Goal: Task Accomplishment & Management: Manage account settings

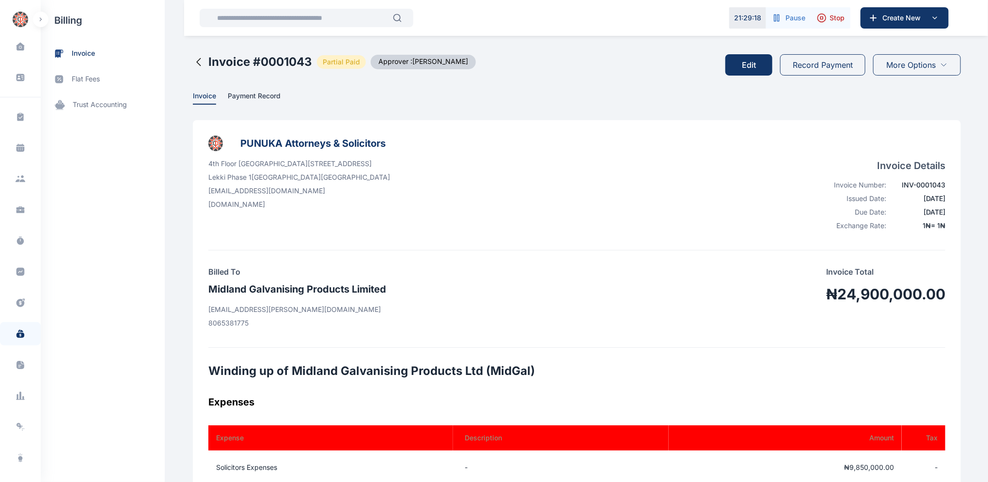
click at [822, 63] on button "Record Payment" at bounding box center [822, 64] width 85 height 21
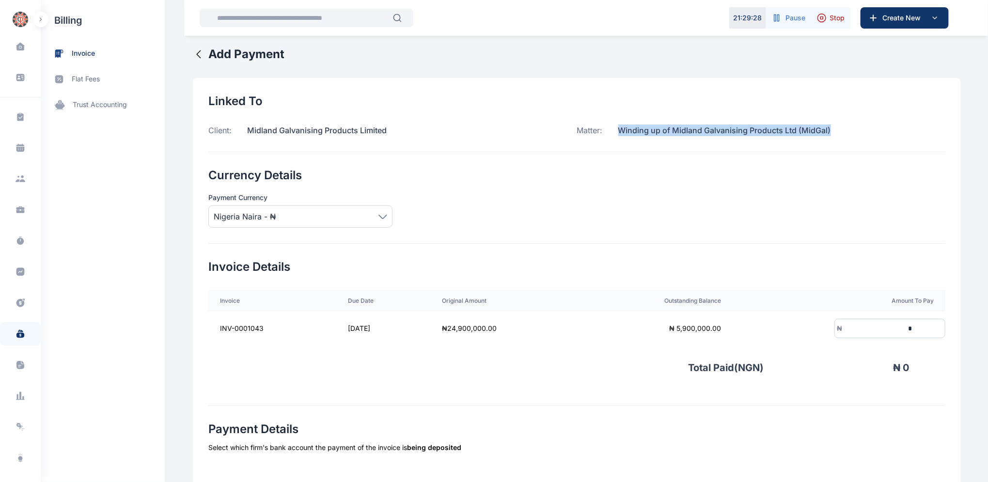
drag, startPoint x: 827, startPoint y: 126, endPoint x: 608, endPoint y: 129, distance: 219.1
click at [608, 131] on p "Winding up of Midland Galvanising Products Ltd (MidGal)" at bounding box center [717, 131] width 228 height 12
copy p "Winding up of Midland Galvanising Products Ltd (MidGal)"
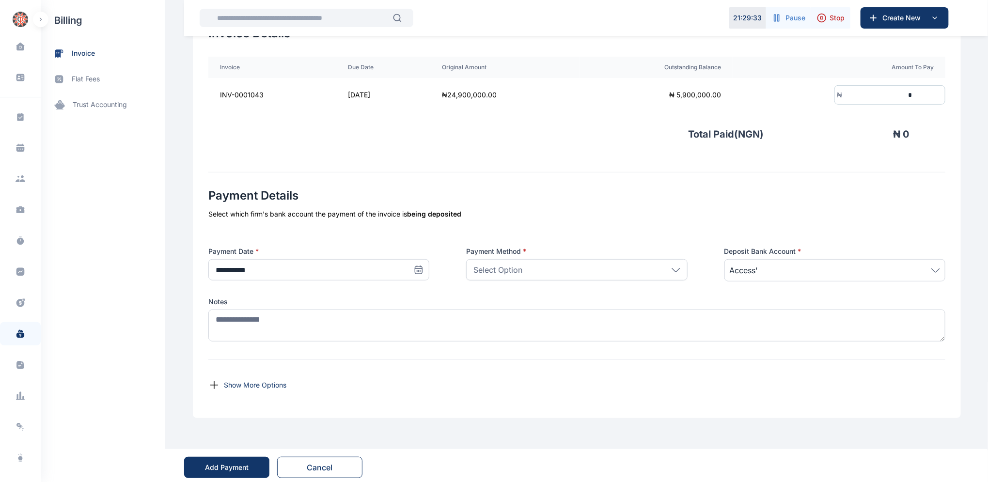
scroll to position [237, 0]
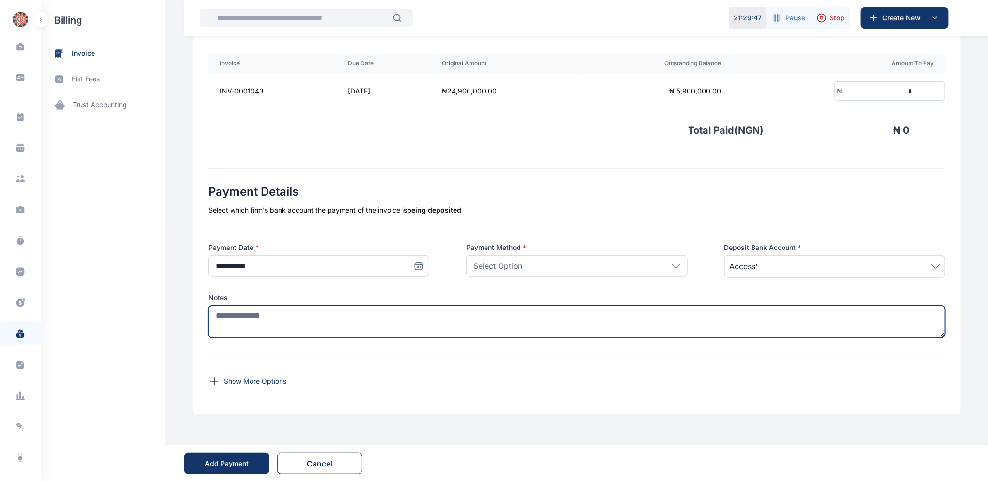
click at [451, 320] on textarea at bounding box center [576, 322] width 737 height 32
paste textarea "**********"
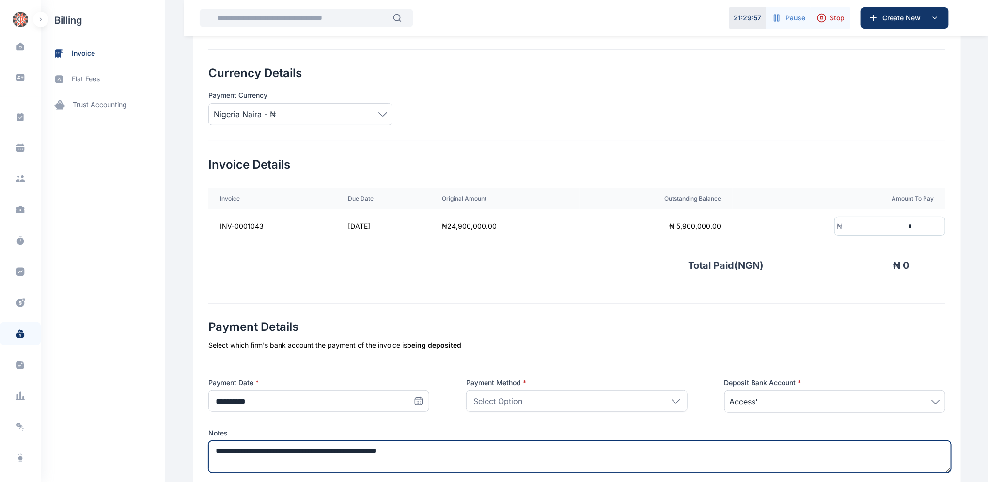
scroll to position [100, 0]
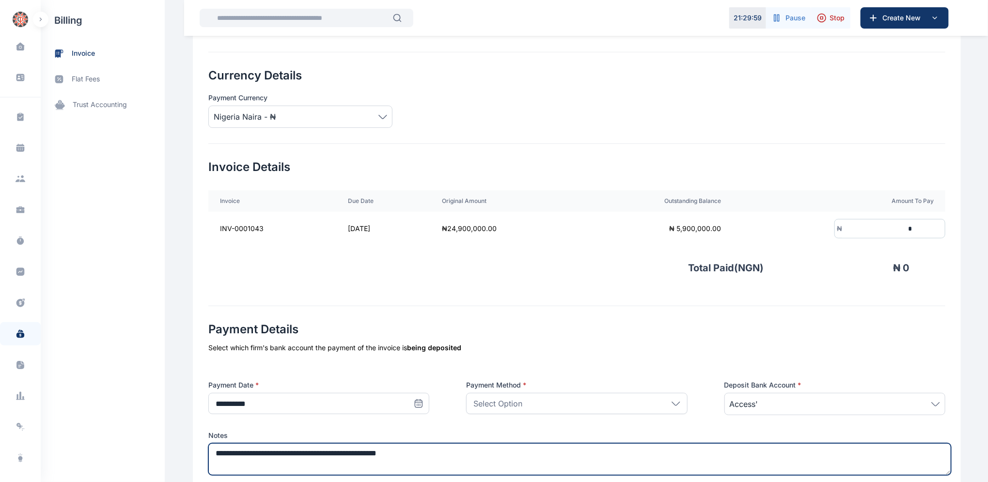
type textarea "**********"
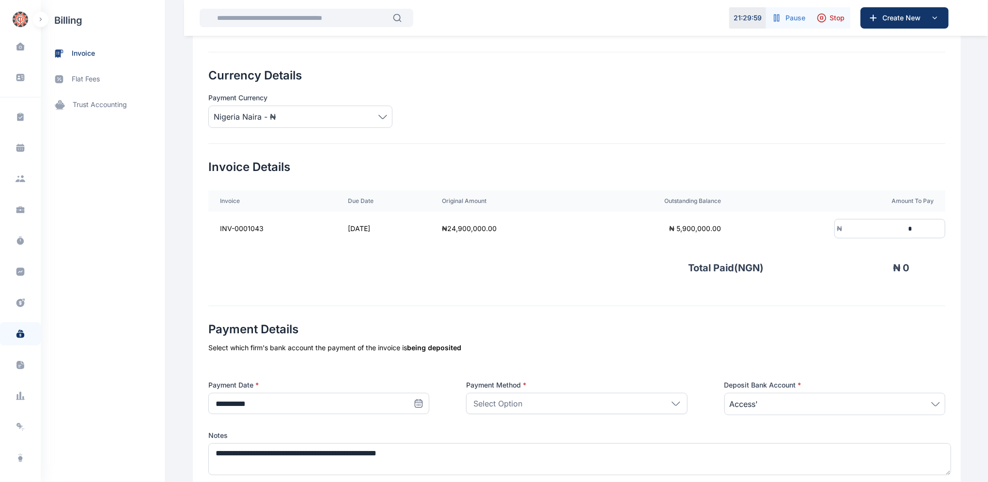
click at [885, 226] on input "*" at bounding box center [878, 229] width 72 height 18
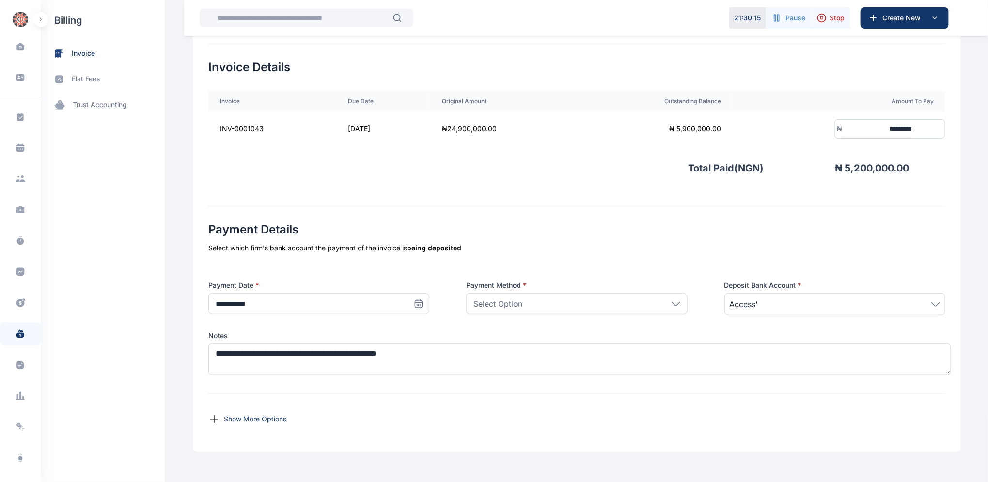
scroll to position [211, 0]
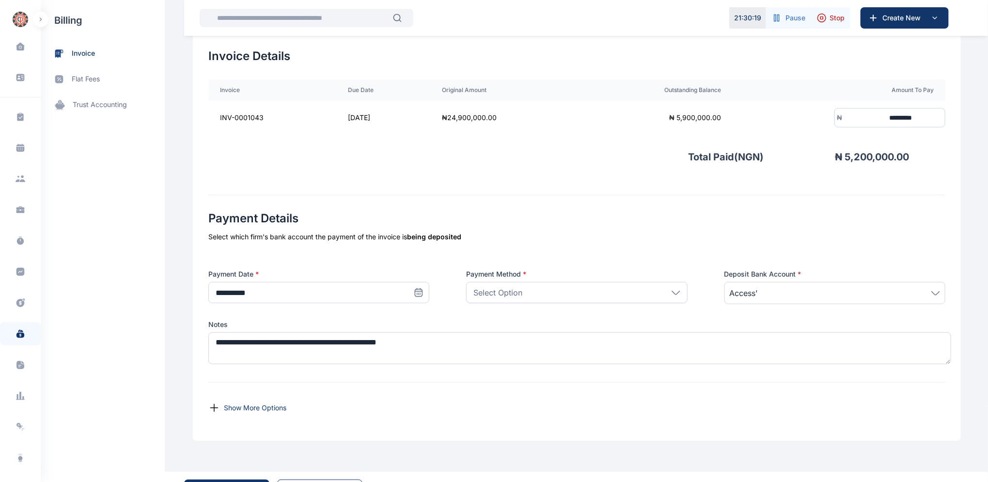
type input "*********"
click at [676, 292] on icon at bounding box center [676, 293] width 9 height 4
click at [518, 339] on p "Bank Transfer" at bounding box center [577, 337] width 204 height 10
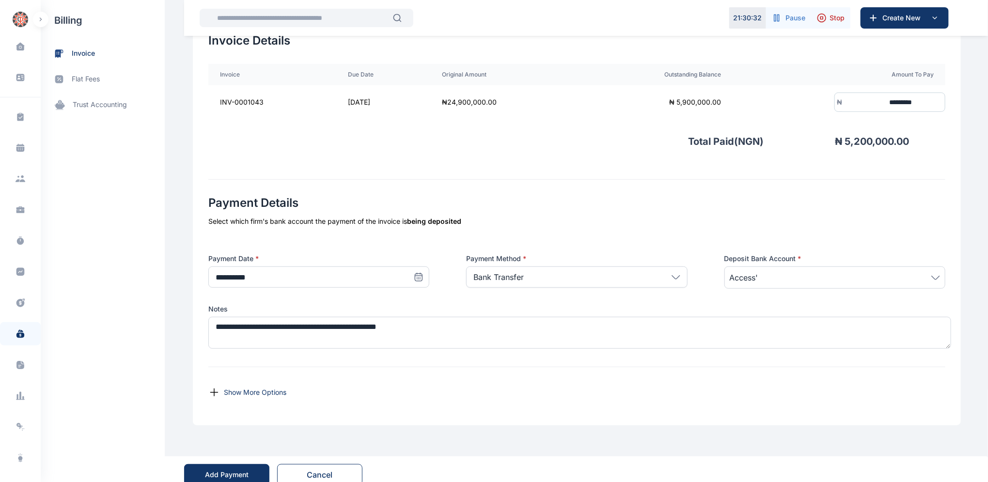
scroll to position [237, 0]
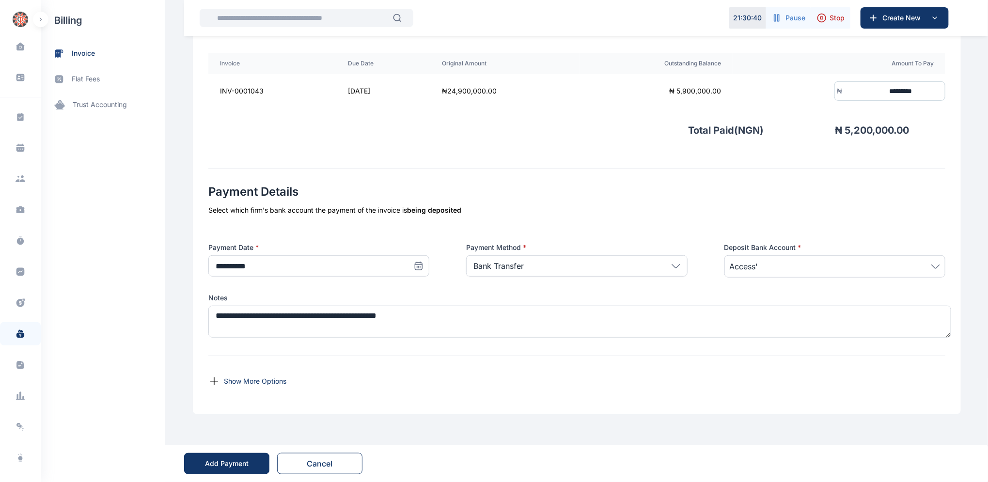
click at [416, 265] on icon at bounding box center [419, 266] width 10 height 10
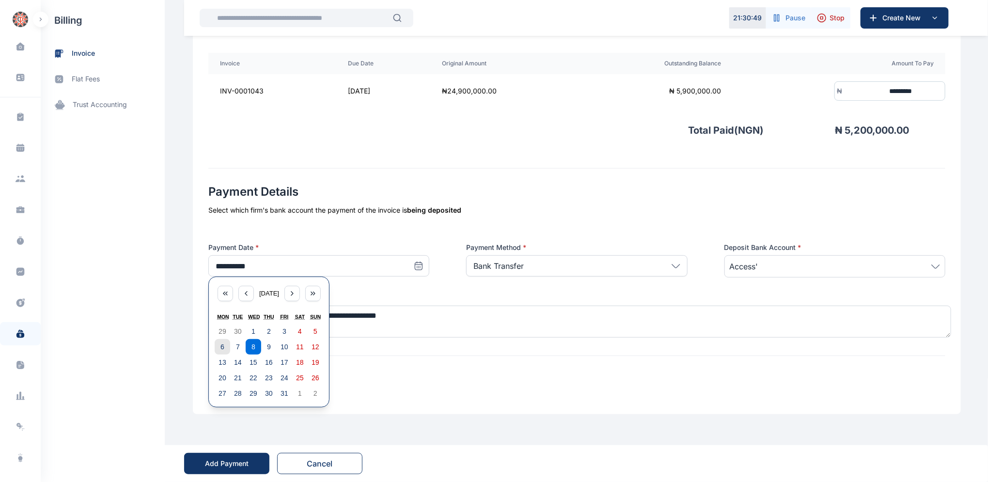
click at [215, 345] on button "6" at bounding box center [223, 347] width 16 height 16
type input "**********"
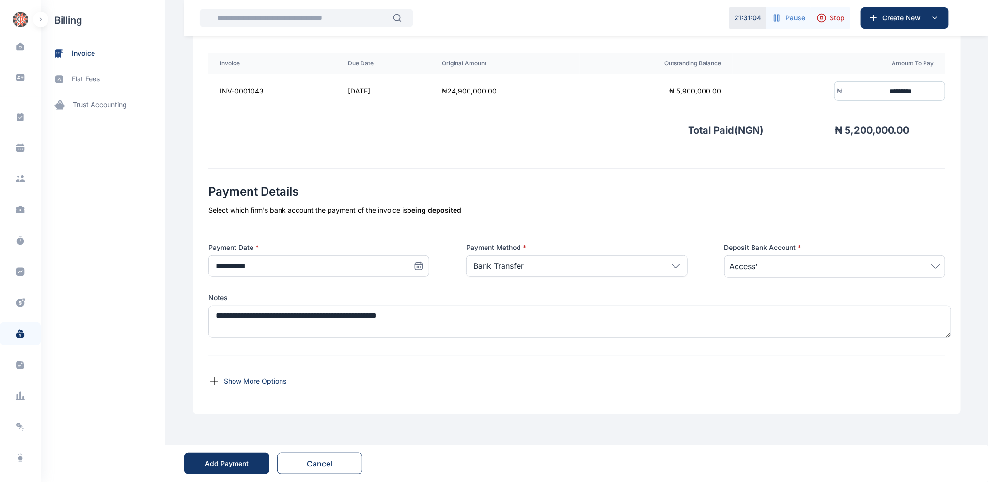
click at [221, 463] on div "Add Payment" at bounding box center [227, 464] width 44 height 10
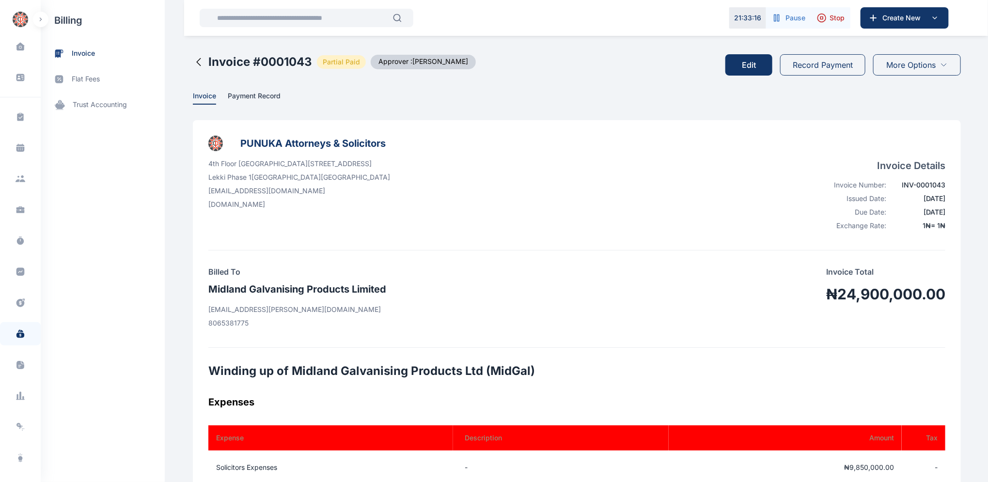
click at [193, 61] on icon at bounding box center [199, 62] width 12 height 12
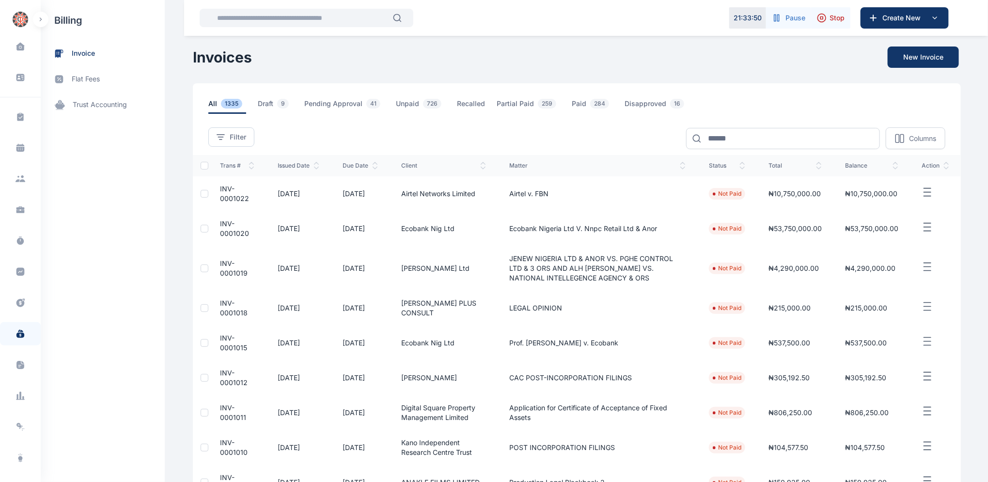
click at [413, 180] on td "Airtel Networks Limited" at bounding box center [444, 193] width 108 height 35
